Goal: Task Accomplishment & Management: Manage account settings

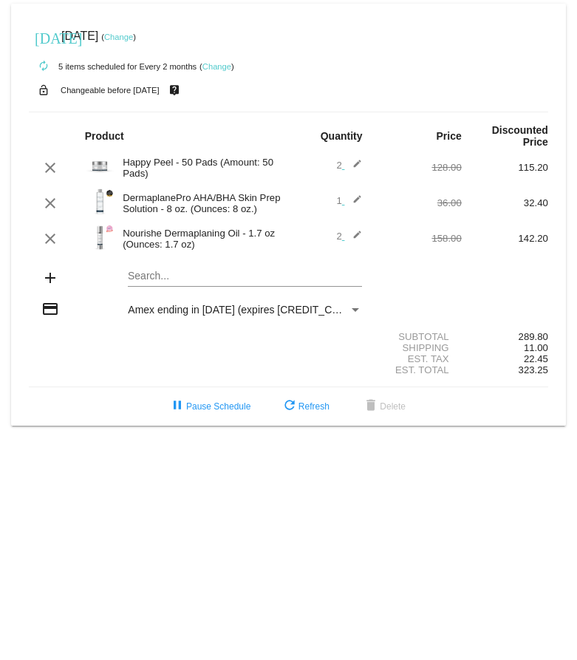
click at [297, 304] on span "Amex ending in [DATE] (expires [CREDIT_CARD_DATA])" at bounding box center [260, 310] width 264 height 12
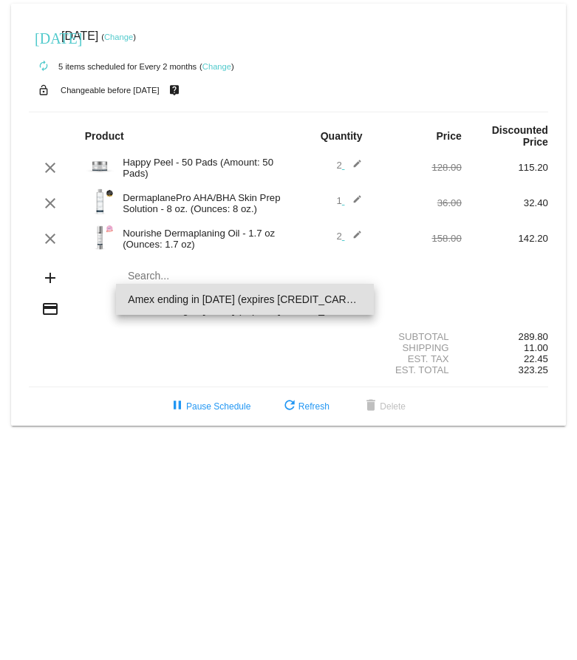
click at [253, 305] on span "Amex ending in [DATE] (expires [CREDIT_CARD_DATA])" at bounding box center [245, 299] width 234 height 31
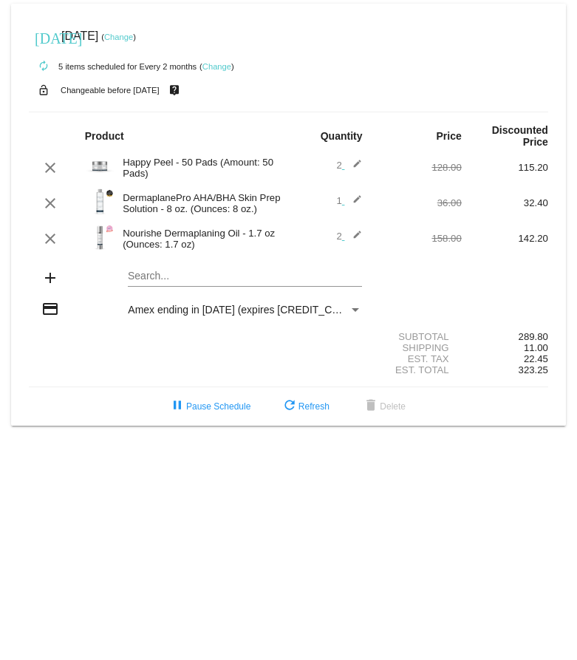
click at [44, 300] on mat-icon "credit_card" at bounding box center [50, 309] width 18 height 18
click at [216, 304] on span "Amex ending in [DATE] (expires [CREDIT_CARD_DATA])" at bounding box center [260, 310] width 264 height 12
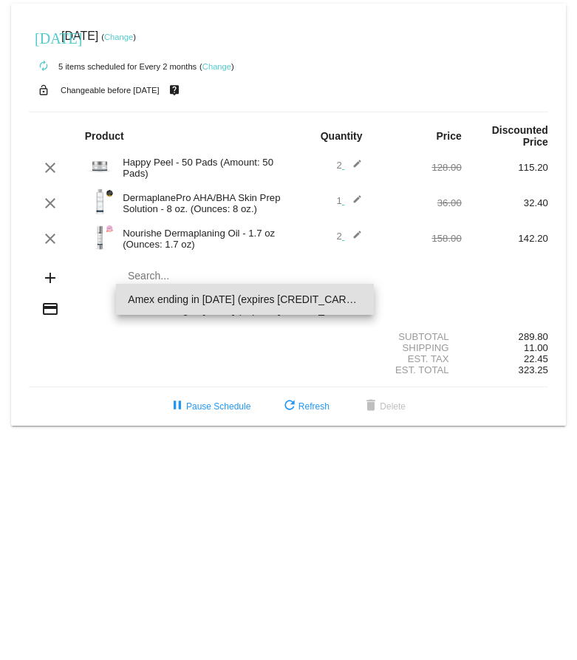
drag, startPoint x: 457, startPoint y: 286, endPoint x: 415, endPoint y: 281, distance: 42.4
click at [454, 286] on div at bounding box center [288, 330] width 577 height 660
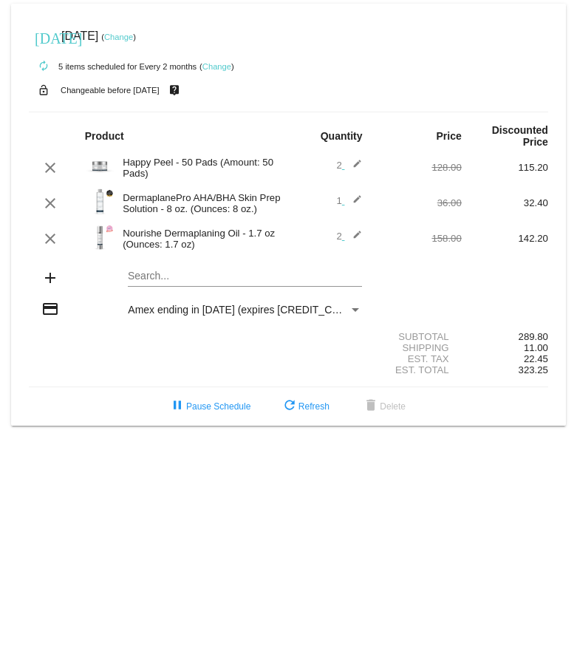
click at [133, 34] on link "Change" at bounding box center [118, 37] width 29 height 9
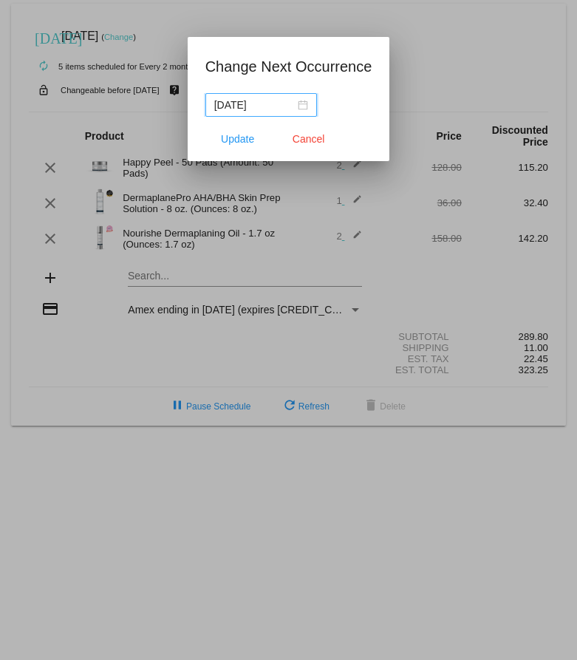
click at [294, 113] on nz-date-picker "[DATE]" at bounding box center [261, 105] width 112 height 24
click at [306, 105] on div "[DATE]" at bounding box center [261, 105] width 94 height 16
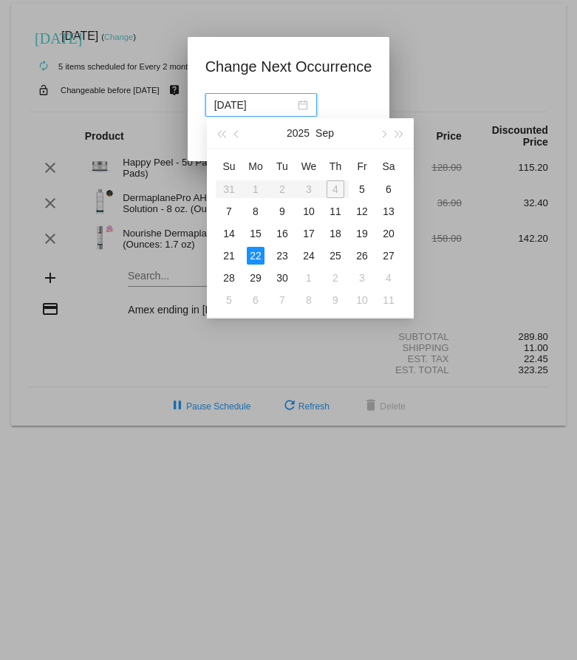
click at [306, 105] on div "[DATE]" at bounding box center [261, 105] width 94 height 16
click at [358, 187] on div "5" at bounding box center [362, 189] width 18 height 18
type input "[DATE]"
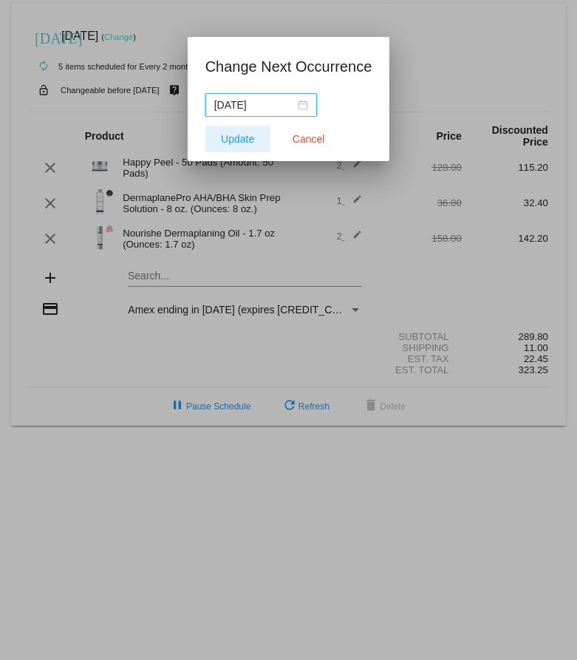
click at [239, 136] on span "Update" at bounding box center [237, 139] width 33 height 12
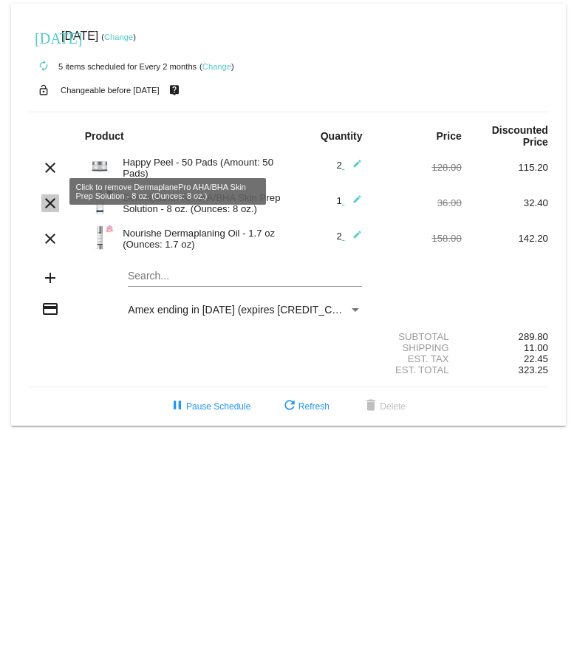
click at [44, 194] on mat-icon "clear" at bounding box center [50, 203] width 18 height 18
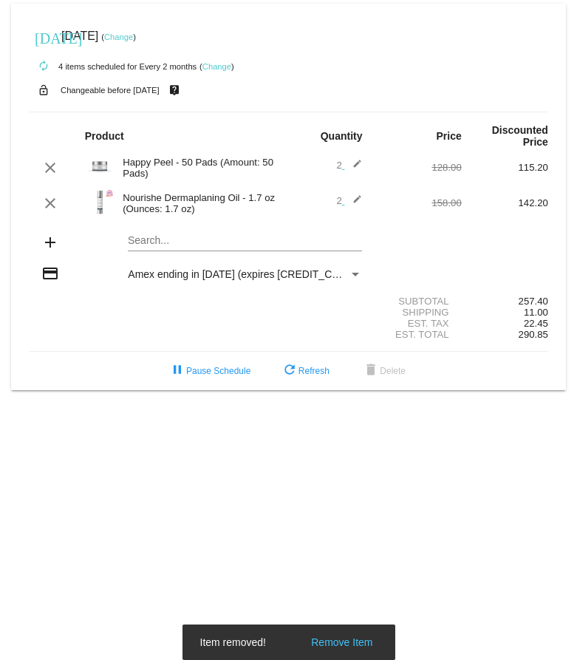
click at [223, 268] on span "Amex ending in [DATE] (expires [CREDIT_CARD_DATA])" at bounding box center [260, 274] width 264 height 12
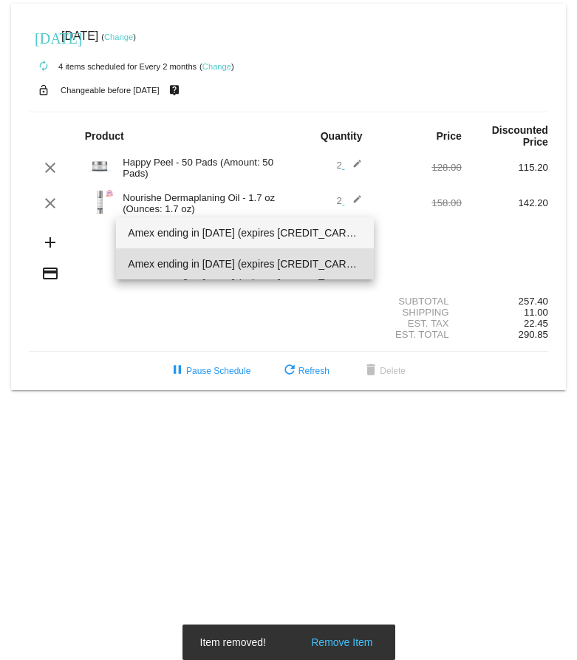
click at [221, 242] on span "Amex ending in [DATE] (expires [CREDIT_CARD_DATA])" at bounding box center [245, 232] width 234 height 31
